Goal: Task Accomplishment & Management: Use online tool/utility

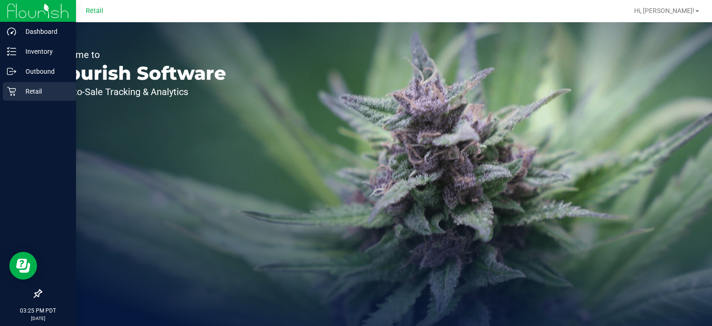
click at [14, 88] on icon at bounding box center [11, 91] width 9 height 9
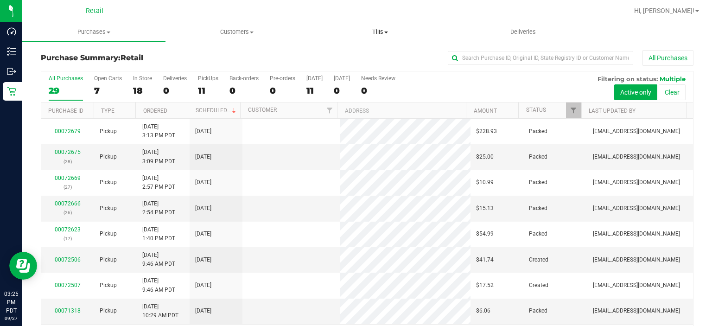
click at [389, 31] on span "Tills" at bounding box center [380, 32] width 142 height 8
click at [357, 54] on span "Manage tills" at bounding box center [339, 56] width 63 height 8
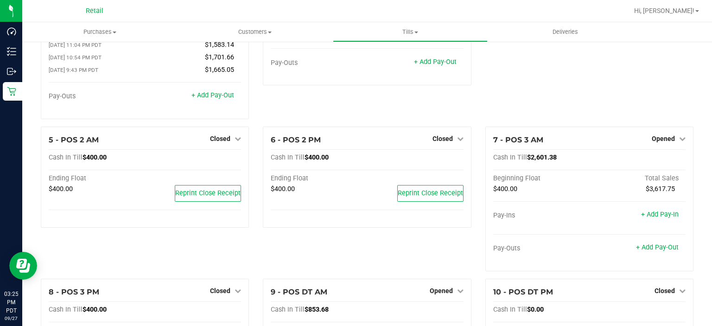
scroll to position [224, 0]
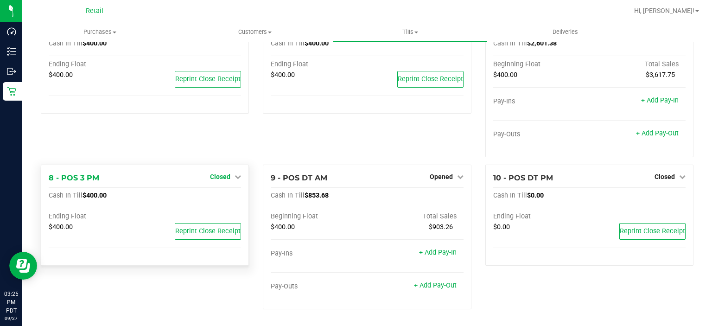
click at [223, 178] on span "Closed" at bounding box center [220, 176] width 20 height 7
click at [225, 192] on link "Open Till" at bounding box center [220, 195] width 25 height 7
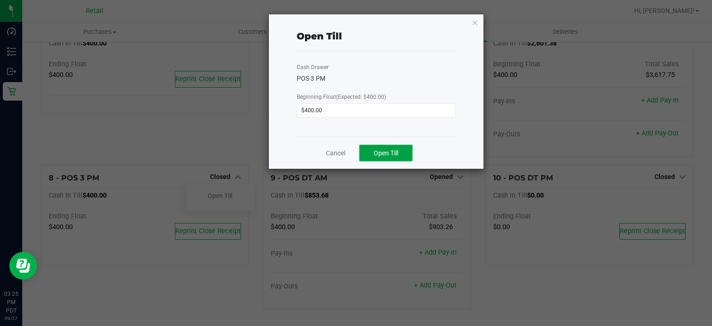
click at [386, 150] on span "Open Till" at bounding box center [386, 152] width 25 height 7
